Goal: Information Seeking & Learning: Learn about a topic

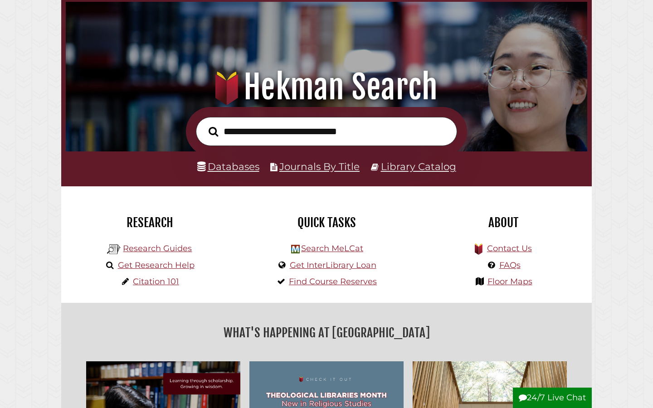
scroll to position [52, 0]
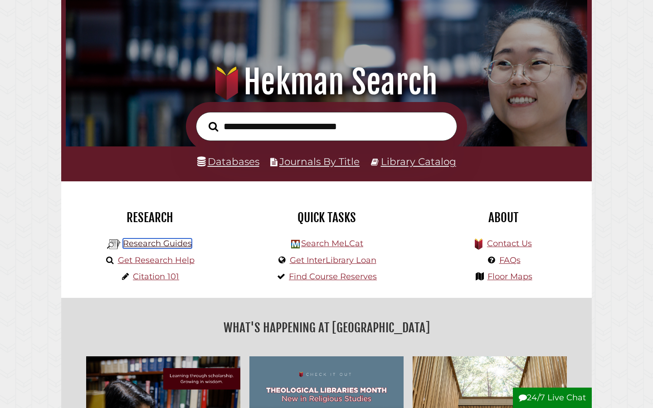
click at [152, 243] on link "Research Guides" at bounding box center [157, 243] width 69 height 10
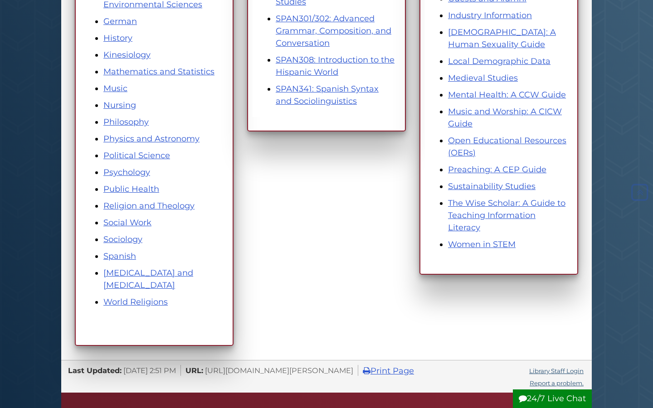
scroll to position [471, 0]
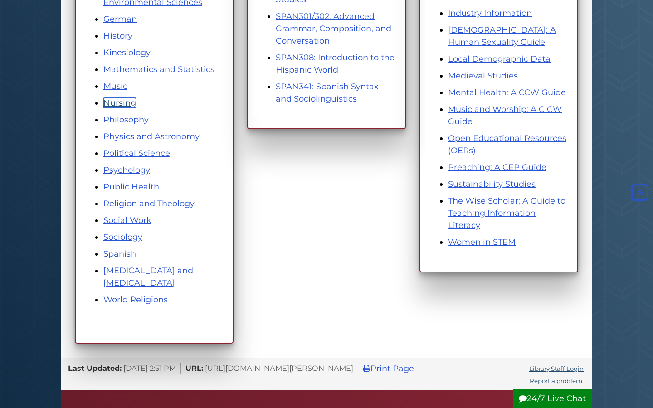
click at [123, 104] on link "Nursing" at bounding box center [119, 103] width 33 height 10
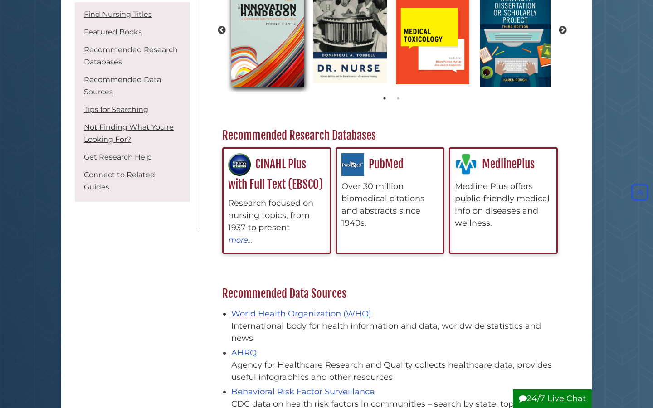
scroll to position [239, 0]
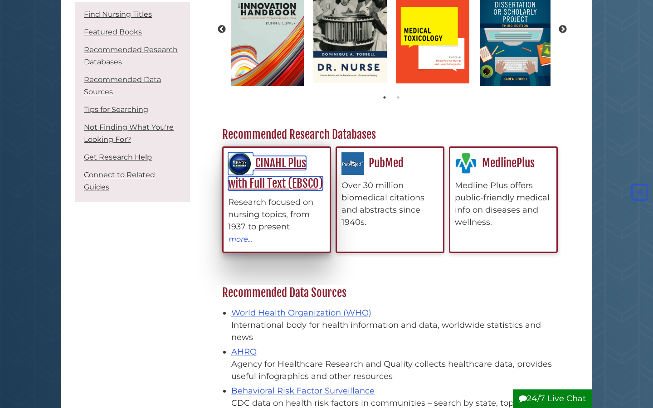
click at [292, 161] on link "CINAHL Plus with Full Text (EBSCO)" at bounding box center [275, 173] width 95 height 34
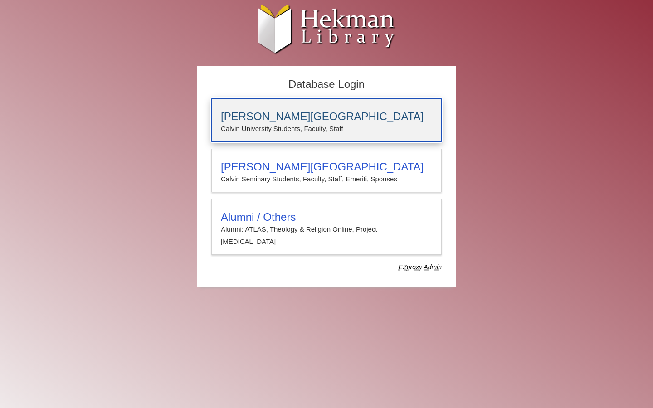
click at [295, 115] on h3 "[PERSON_NAME][GEOGRAPHIC_DATA]" at bounding box center [326, 116] width 211 height 13
click at [331, 139] on div "[PERSON_NAME][GEOGRAPHIC_DATA] [PERSON_NAME] University Students, Faculty, Staff" at bounding box center [326, 120] width 230 height 44
click at [266, 134] on p "Calvin University Students, Faculty, Staff" at bounding box center [326, 129] width 211 height 12
click at [285, 112] on h3 "[PERSON_NAME][GEOGRAPHIC_DATA]" at bounding box center [326, 116] width 211 height 13
